Goal: Information Seeking & Learning: Learn about a topic

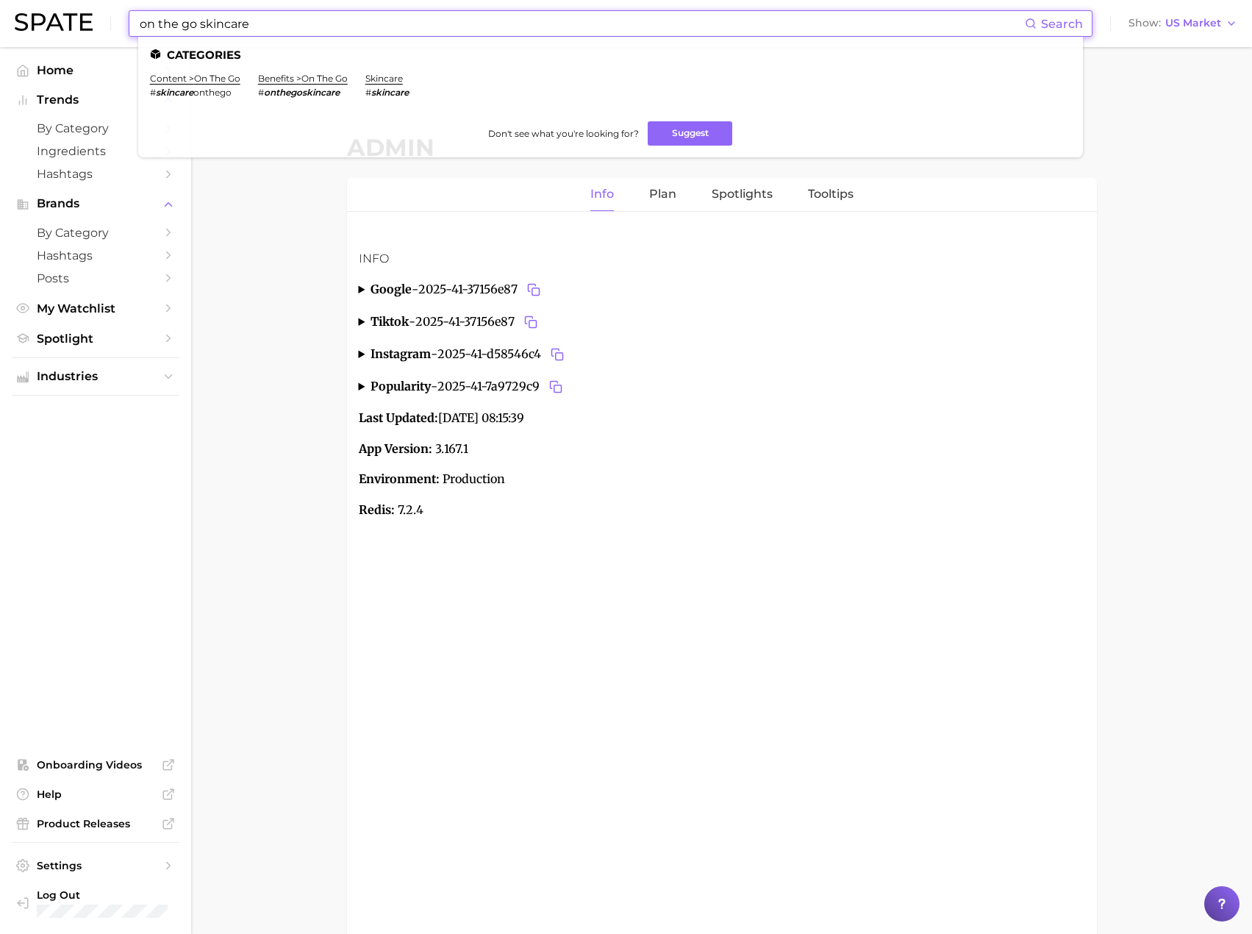
click at [243, 31] on input "on the go skincare" at bounding box center [581, 23] width 886 height 25
click at [193, 37] on ul "Categories heart & vascular system [MEDICAL_DATA] # vascul ardementia [MEDICAL_…" at bounding box center [610, 97] width 945 height 121
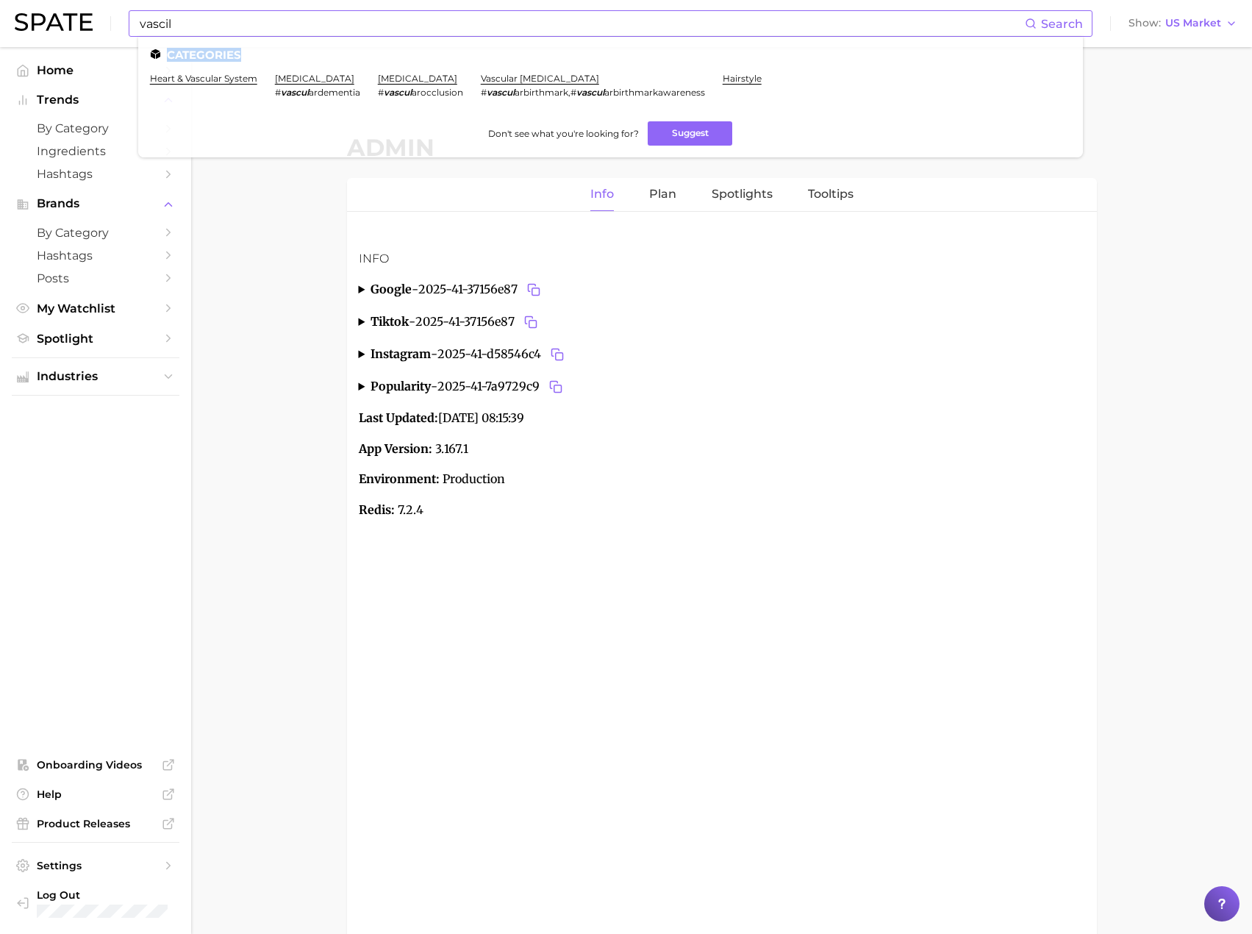
click at [193, 37] on ul "Categories heart & vascular system [MEDICAL_DATA] # vascul ardementia [MEDICAL_…" at bounding box center [610, 97] width 945 height 121
click at [190, 32] on input "vascil" at bounding box center [581, 23] width 886 height 25
paste input "scent collage"
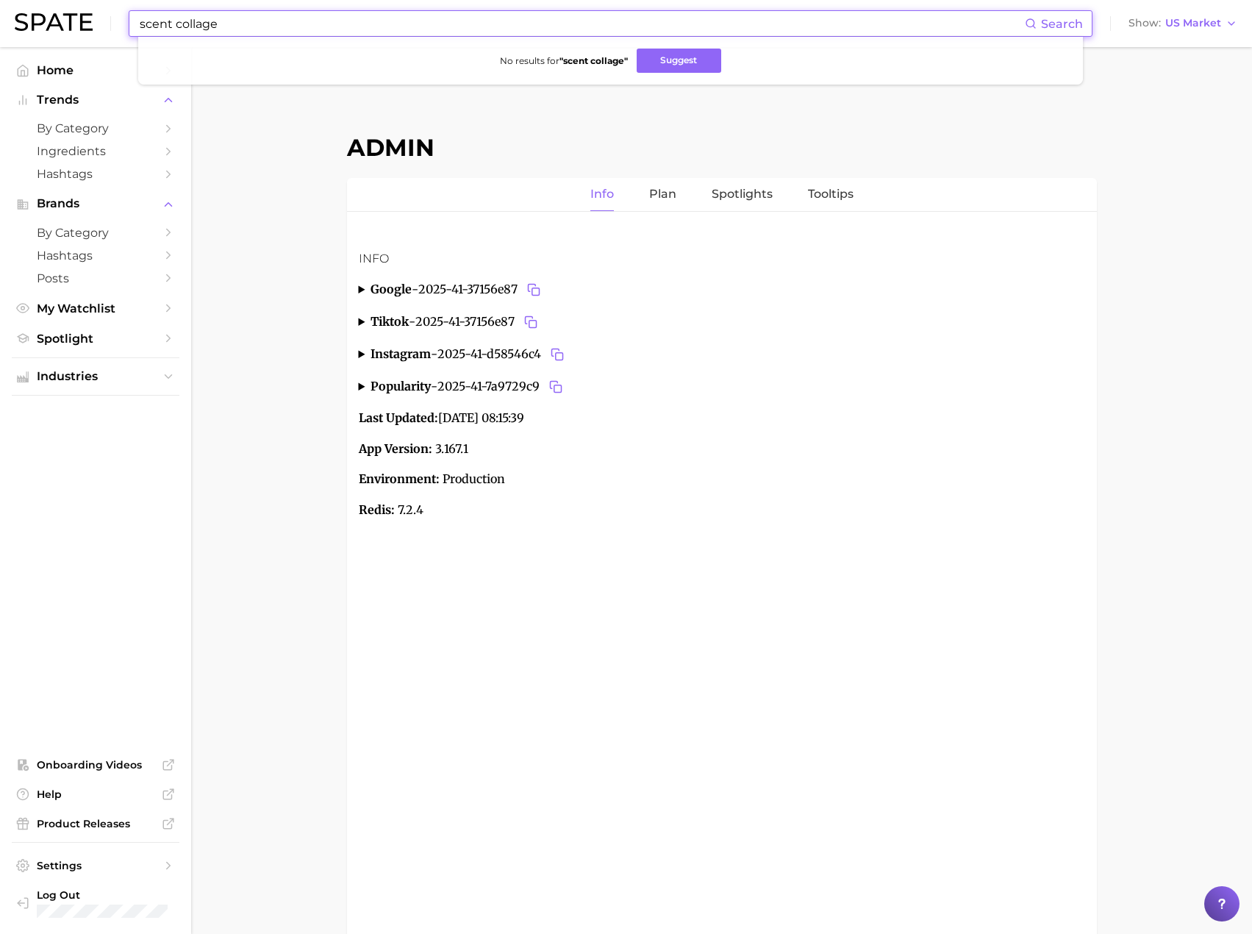
click at [265, 24] on input "scent collage" at bounding box center [581, 23] width 886 height 25
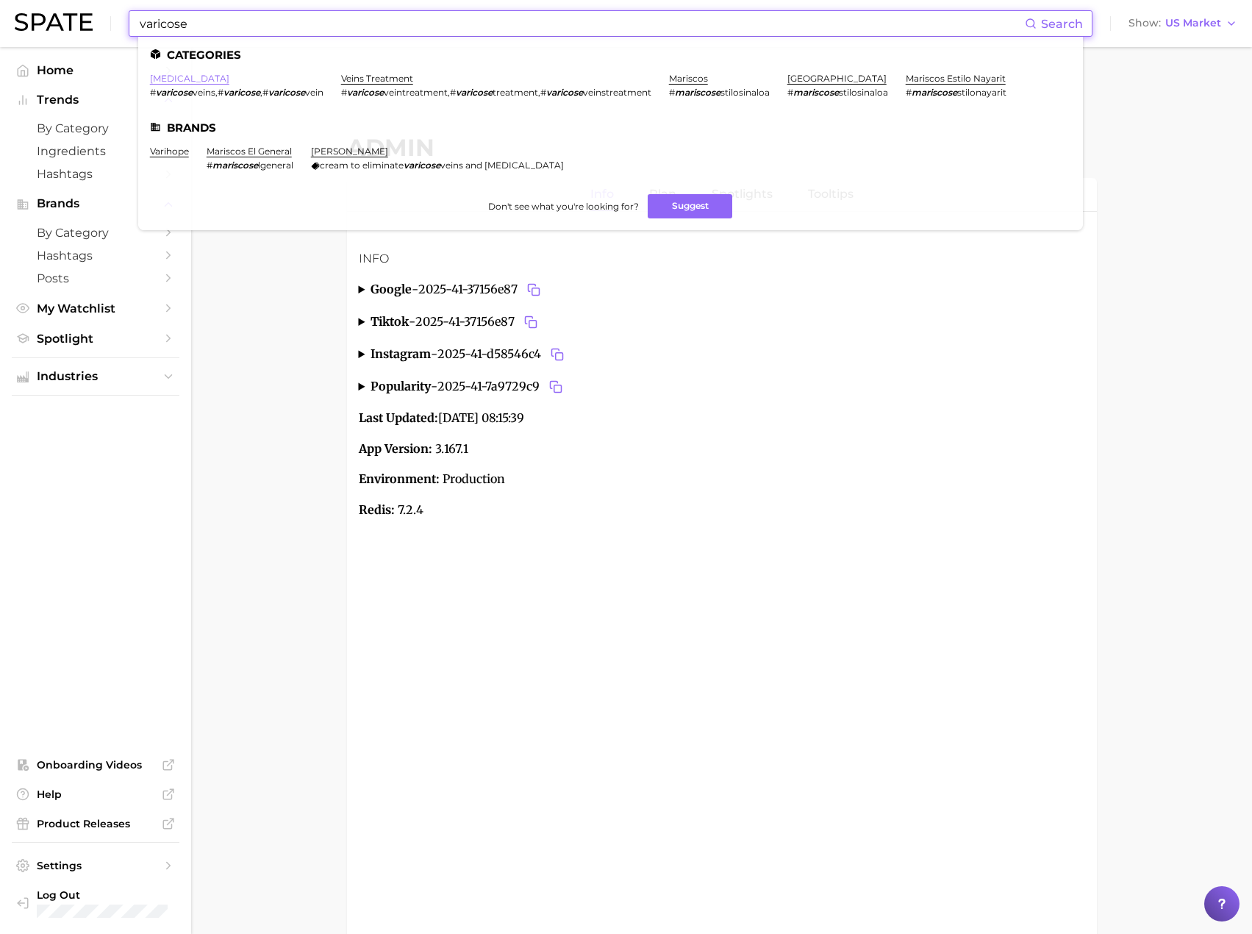
type input "varicose"
click at [187, 79] on link "[MEDICAL_DATA]" at bounding box center [189, 78] width 79 height 11
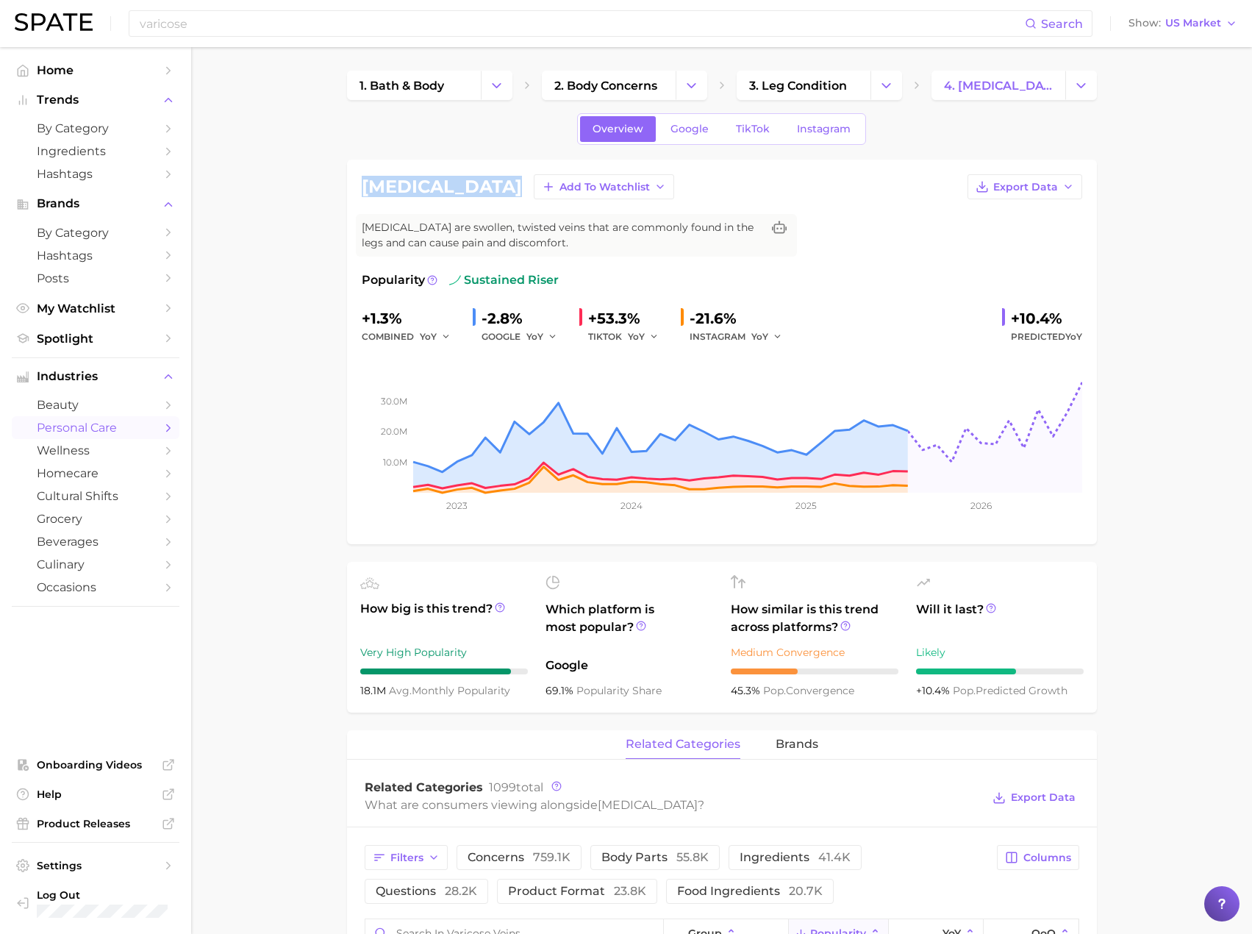
drag, startPoint x: 364, startPoint y: 187, endPoint x: 497, endPoint y: 182, distance: 133.1
click at [497, 182] on div "[MEDICAL_DATA] Add to Watchlist Export Data" at bounding box center [722, 186] width 720 height 25
copy h1 "[MEDICAL_DATA]"
